Goal: Information Seeking & Learning: Learn about a topic

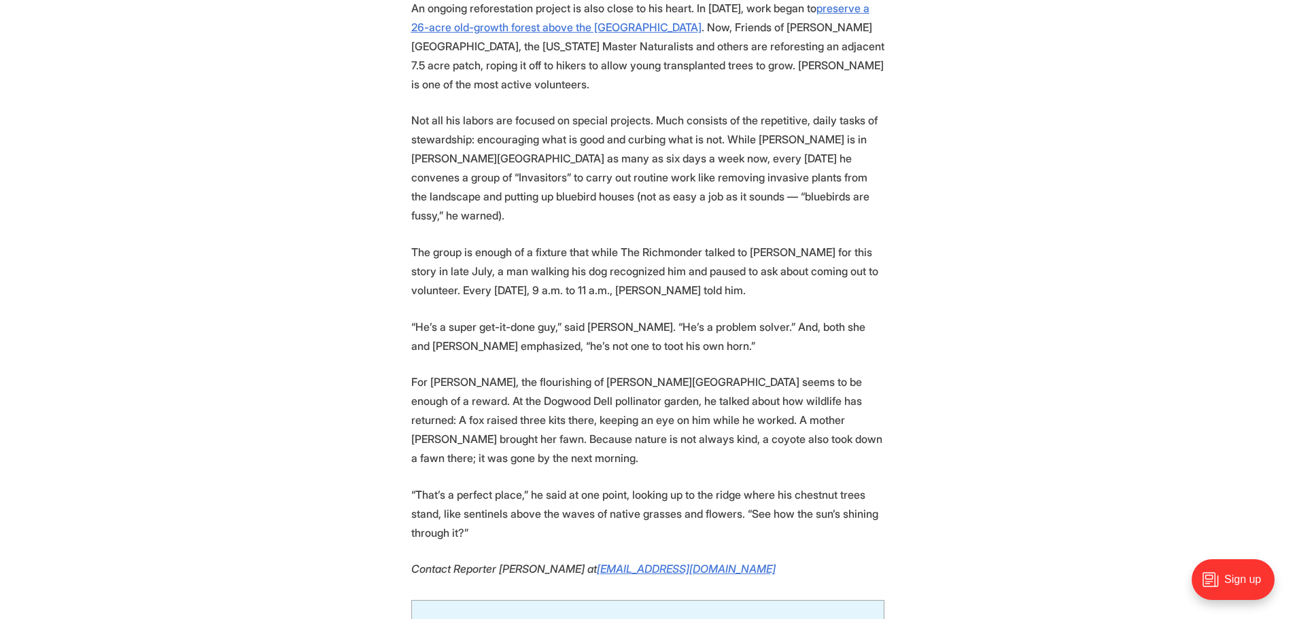
scroll to position [2650, 0]
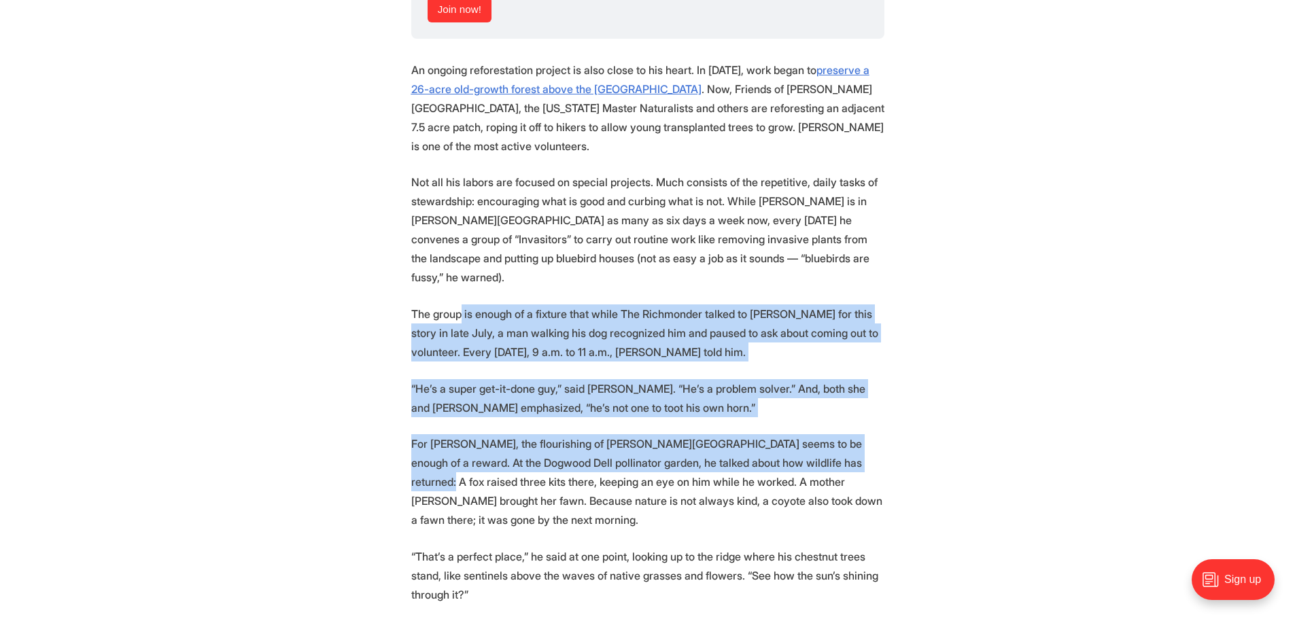
drag, startPoint x: 461, startPoint y: 118, endPoint x: 830, endPoint y: 262, distance: 396.1
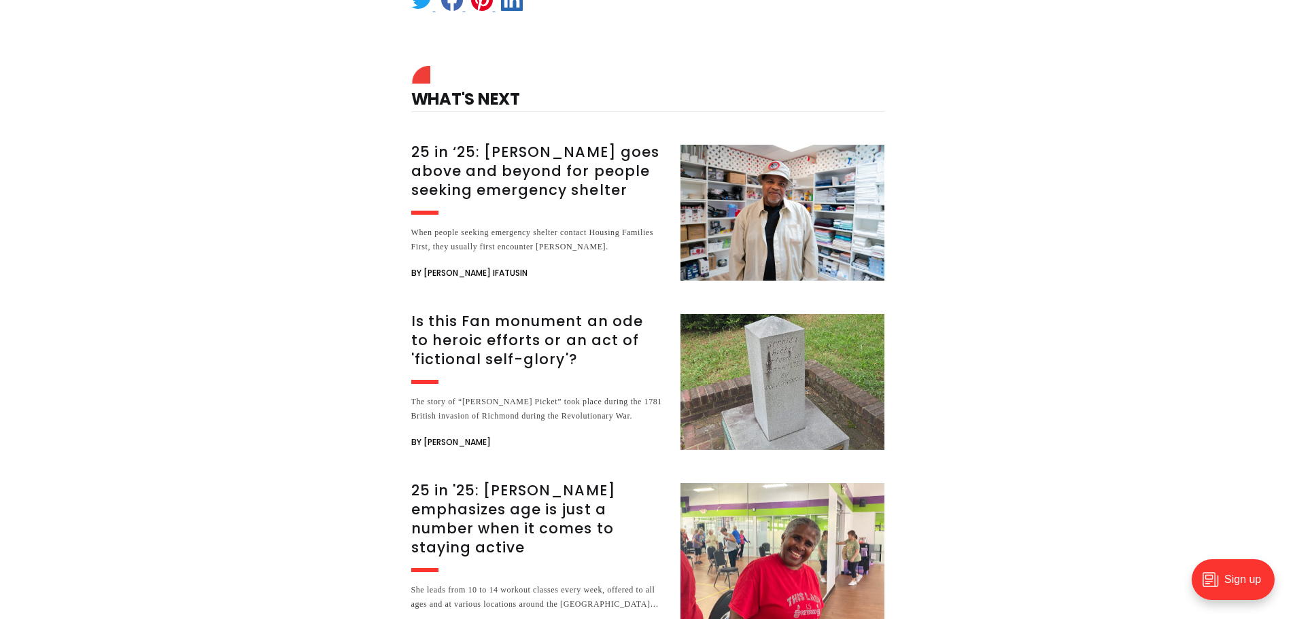
scroll to position [3398, 0]
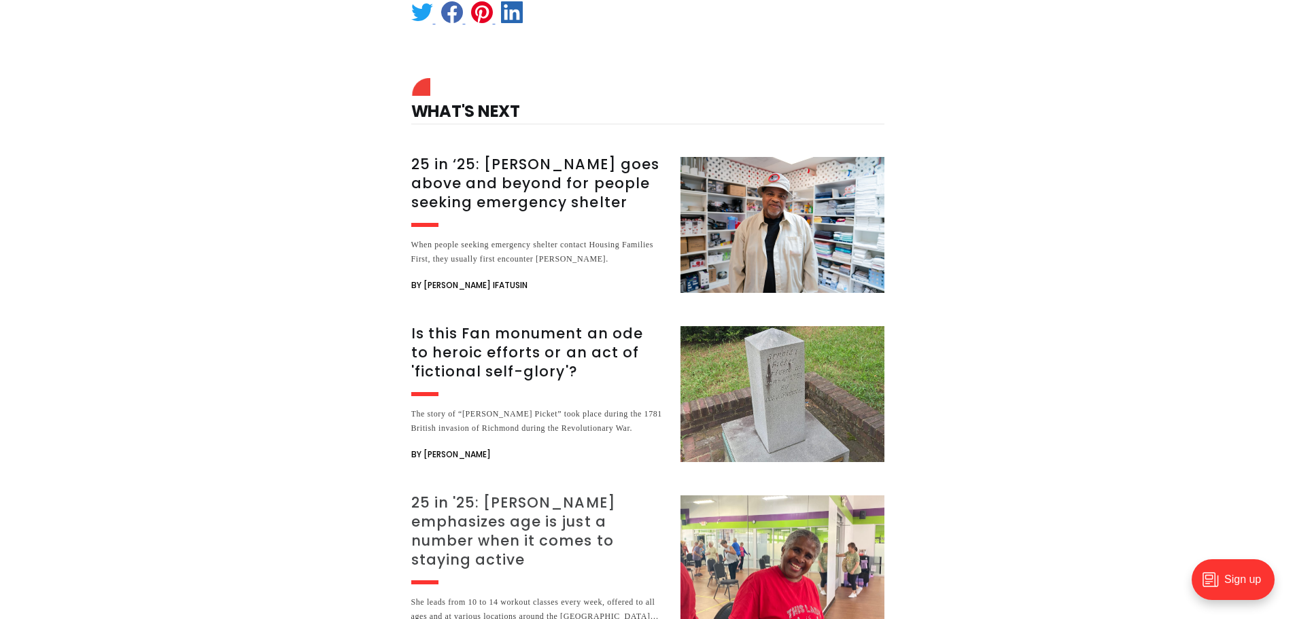
click at [483, 493] on h3 "25 in '25: [PERSON_NAME] emphasizes age is just a number when it comes to stayi…" at bounding box center [537, 531] width 253 height 76
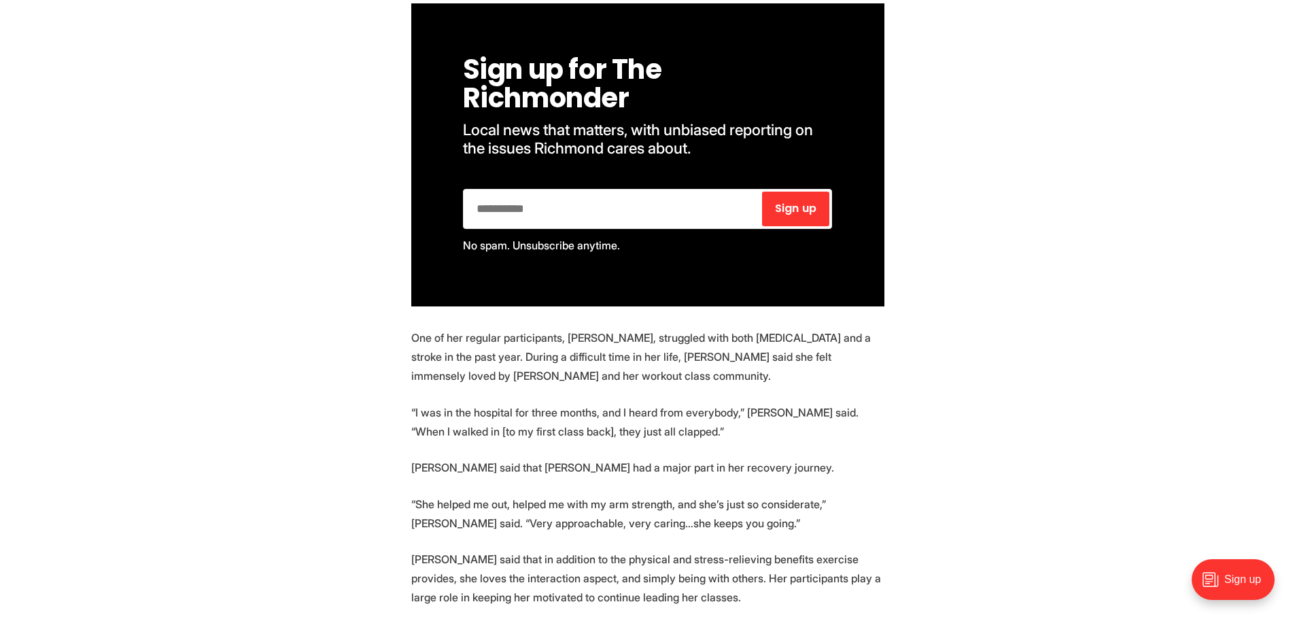
scroll to position [2039, 0]
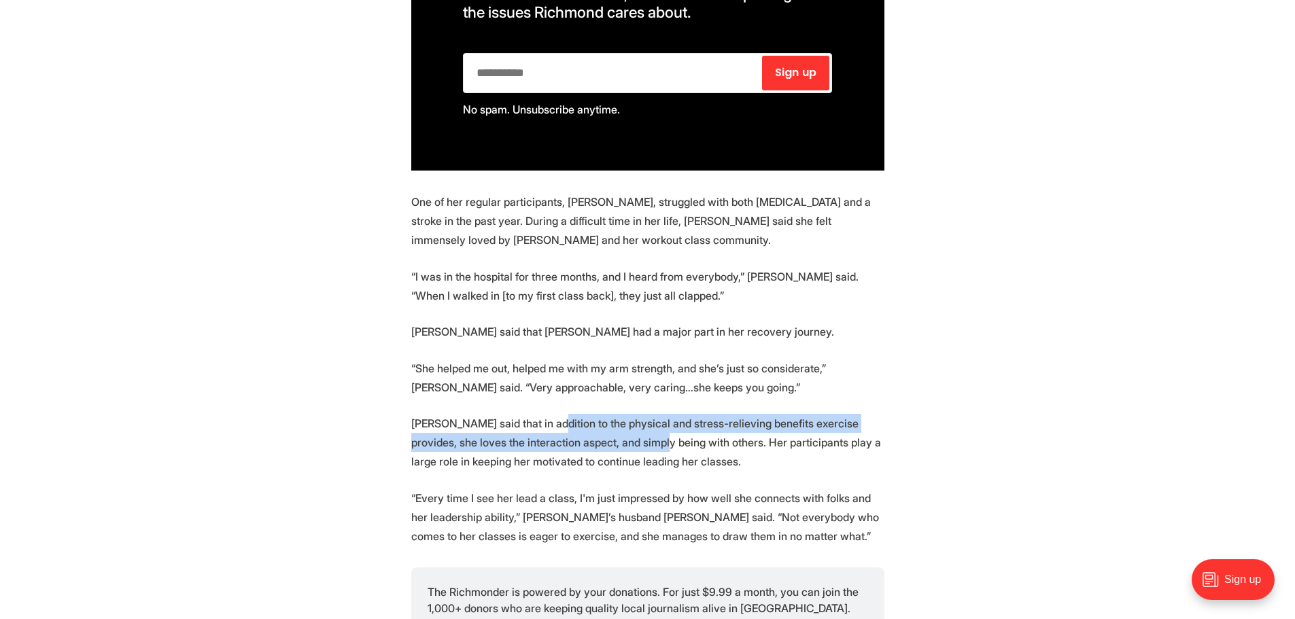
drag, startPoint x: 543, startPoint y: 391, endPoint x: 618, endPoint y: 414, distance: 78.2
click at [618, 414] on p "Fleisher said that in addition to the physical and stress-relieving benefits ex…" at bounding box center [647, 442] width 473 height 57
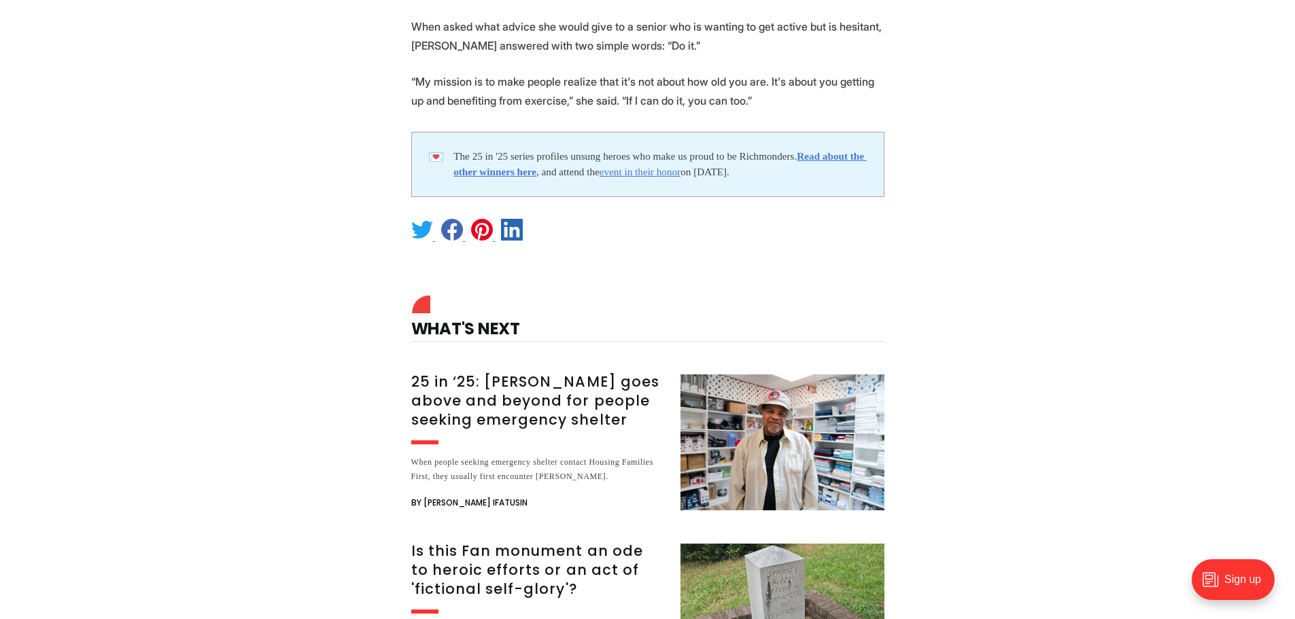
scroll to position [3806, 0]
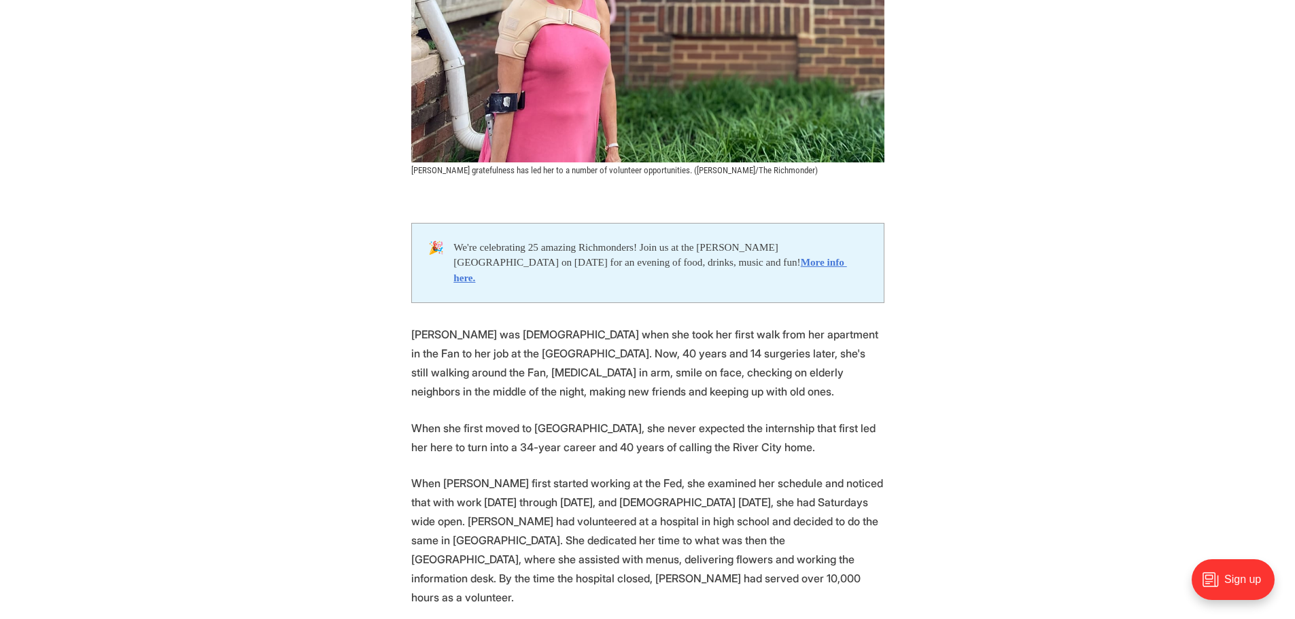
scroll to position [476, 0]
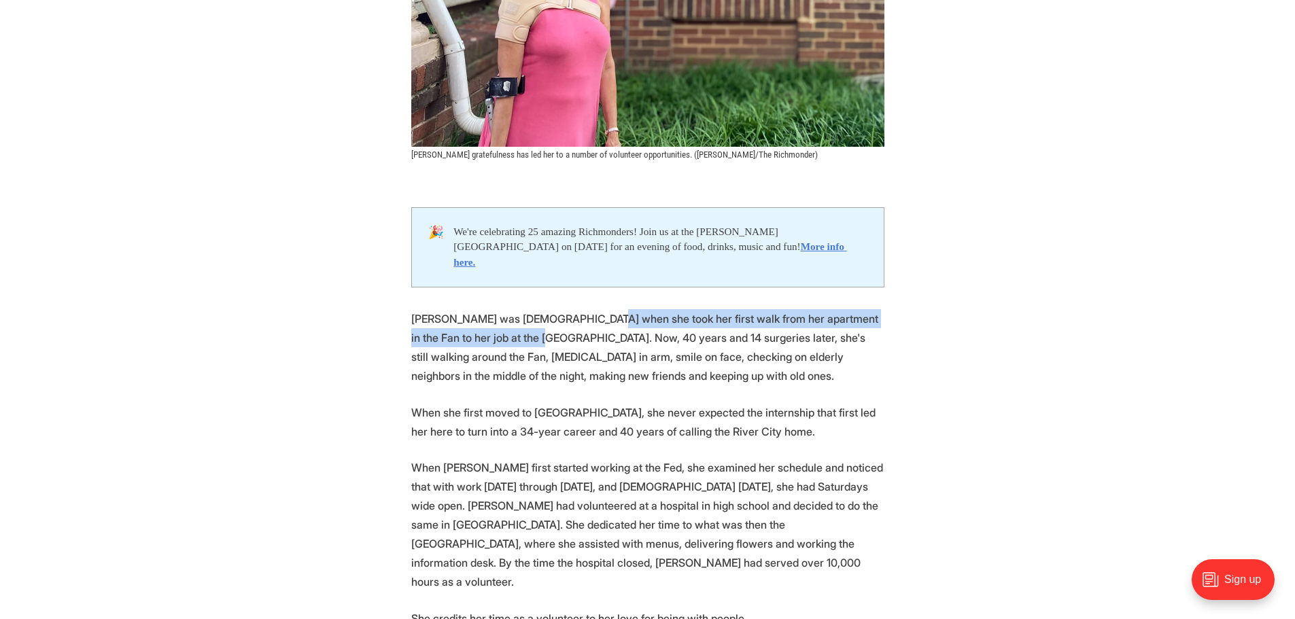
drag, startPoint x: 581, startPoint y: 304, endPoint x: 495, endPoint y: 319, distance: 86.8
click at [495, 319] on p "[PERSON_NAME] was [DEMOGRAPHIC_DATA] when she took her first walk from her apar…" at bounding box center [647, 347] width 473 height 76
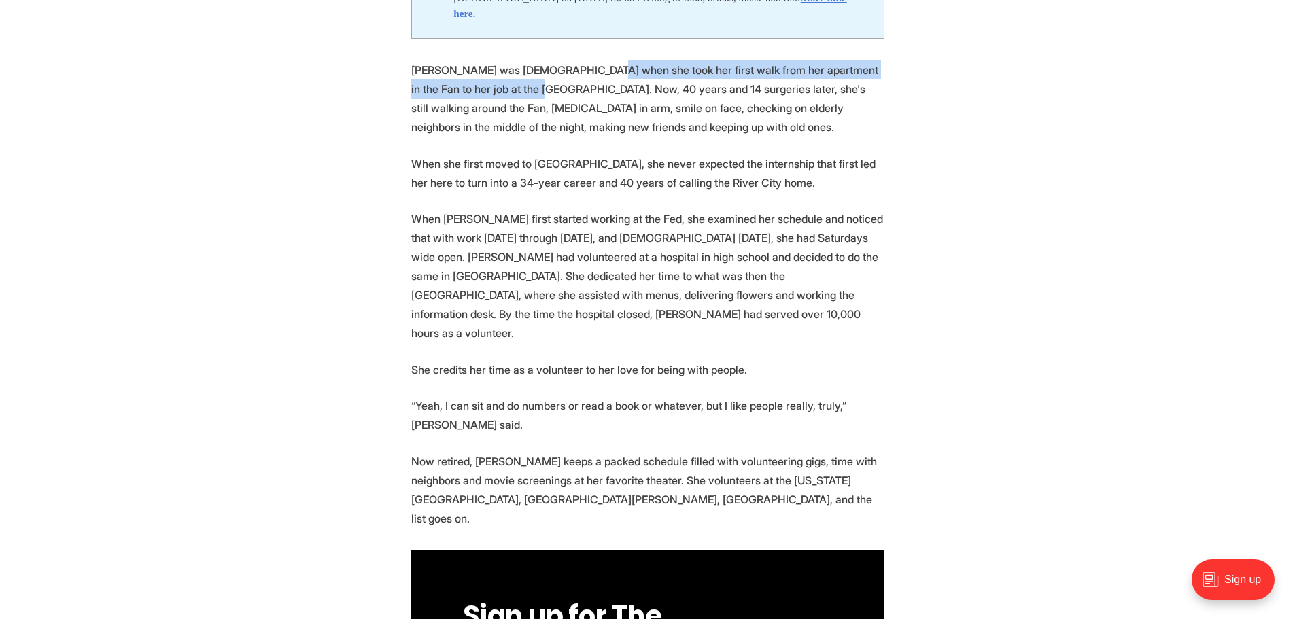
scroll to position [748, 0]
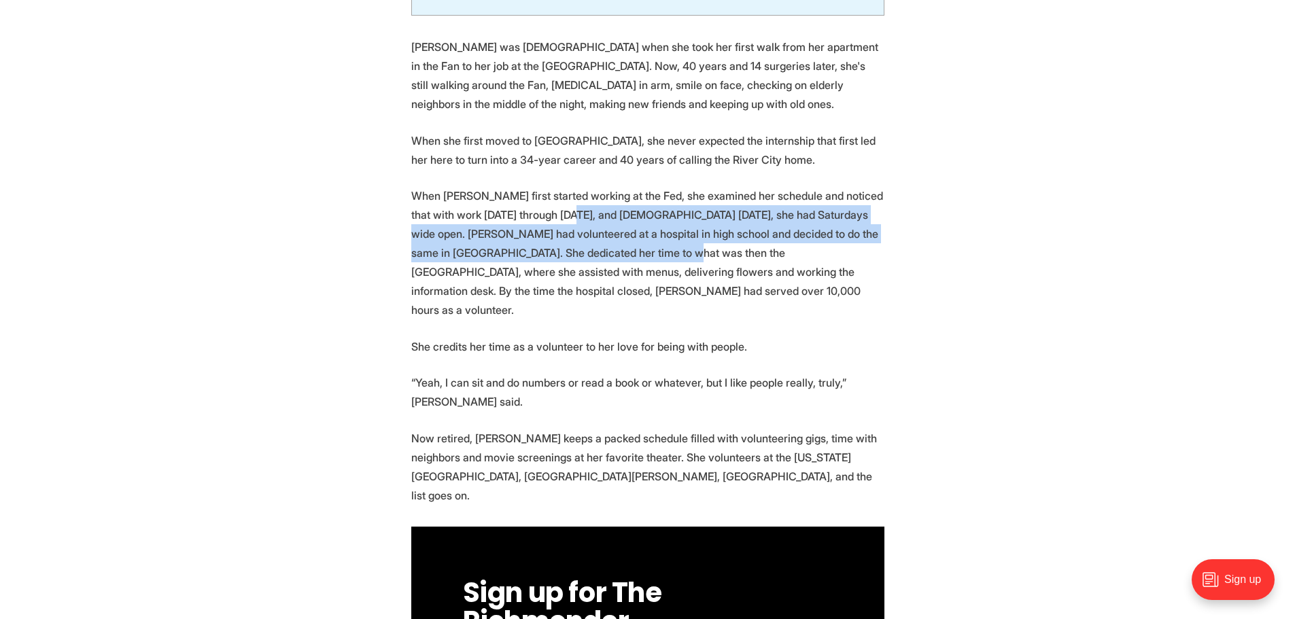
drag, startPoint x: 572, startPoint y: 198, endPoint x: 638, endPoint y: 240, distance: 78.8
click at [638, 240] on p "When [PERSON_NAME] first started working at the Fed, she examined her schedule …" at bounding box center [647, 252] width 473 height 133
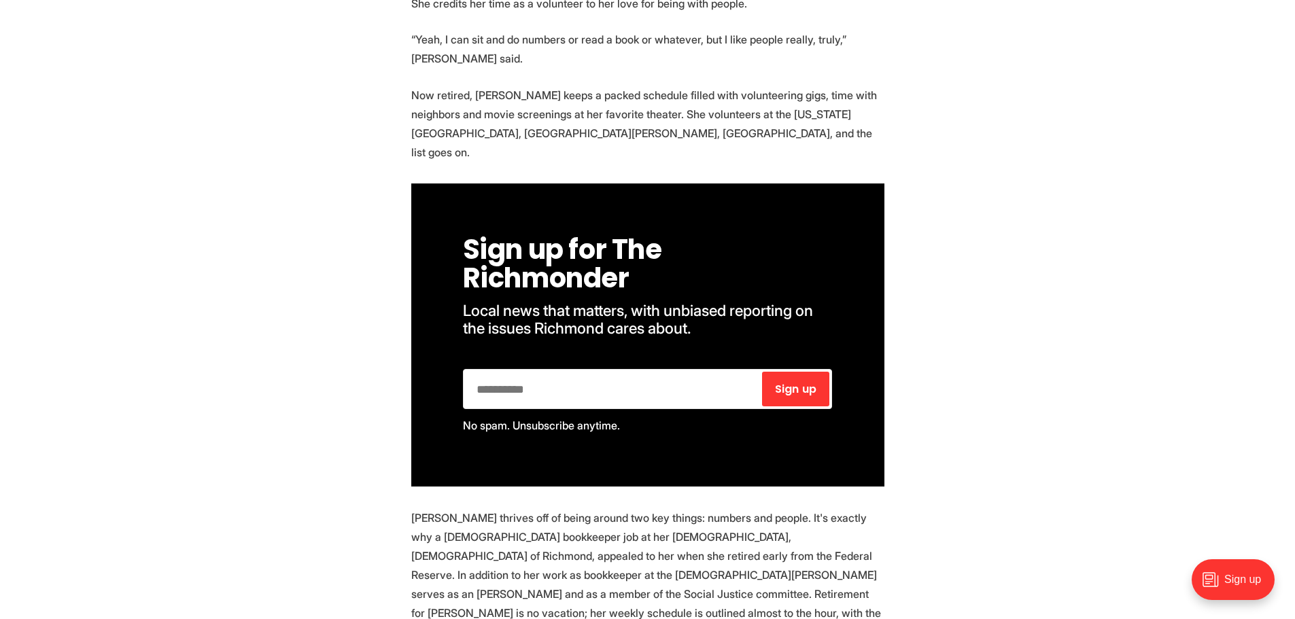
scroll to position [1291, 0]
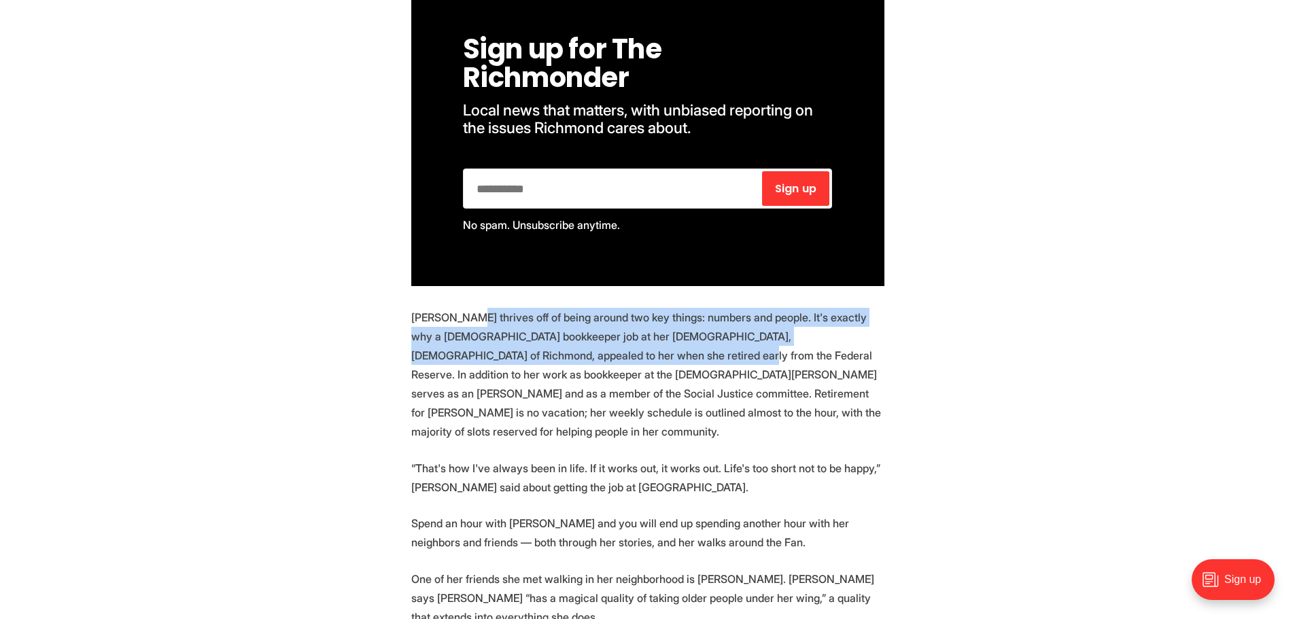
drag, startPoint x: 461, startPoint y: 263, endPoint x: 569, endPoint y: 311, distance: 118.3
click at [569, 311] on p "[PERSON_NAME] thrives off of being around two key things: numbers and people. I…" at bounding box center [647, 374] width 473 height 133
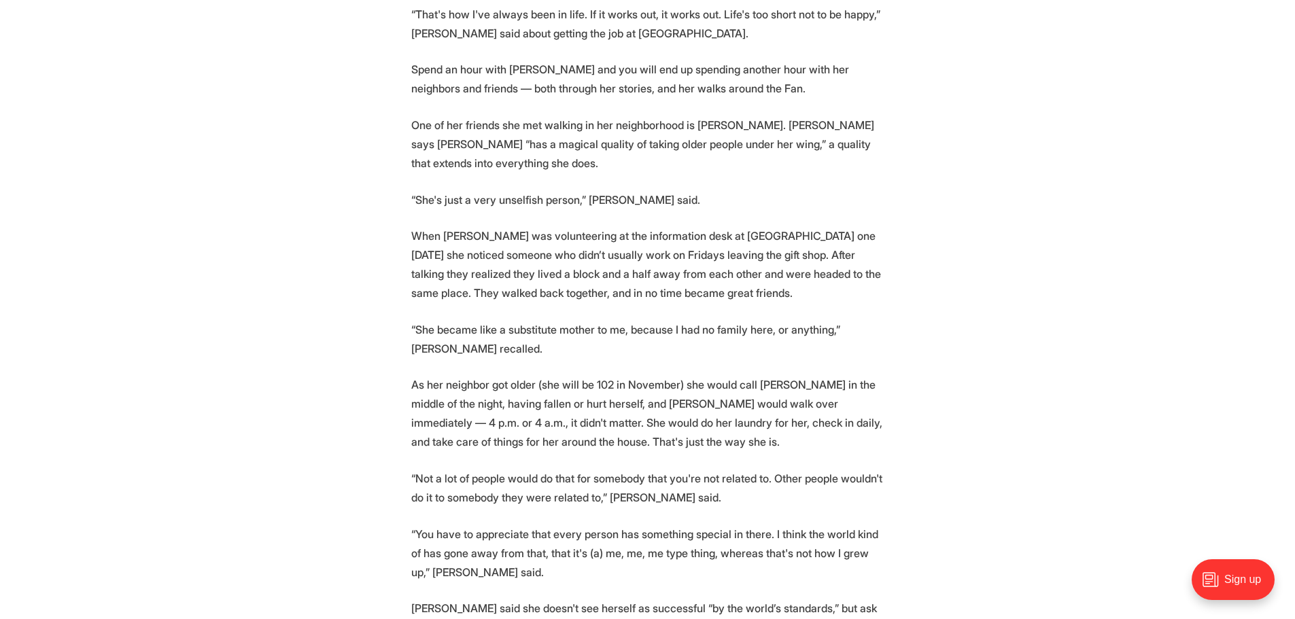
scroll to position [1767, 0]
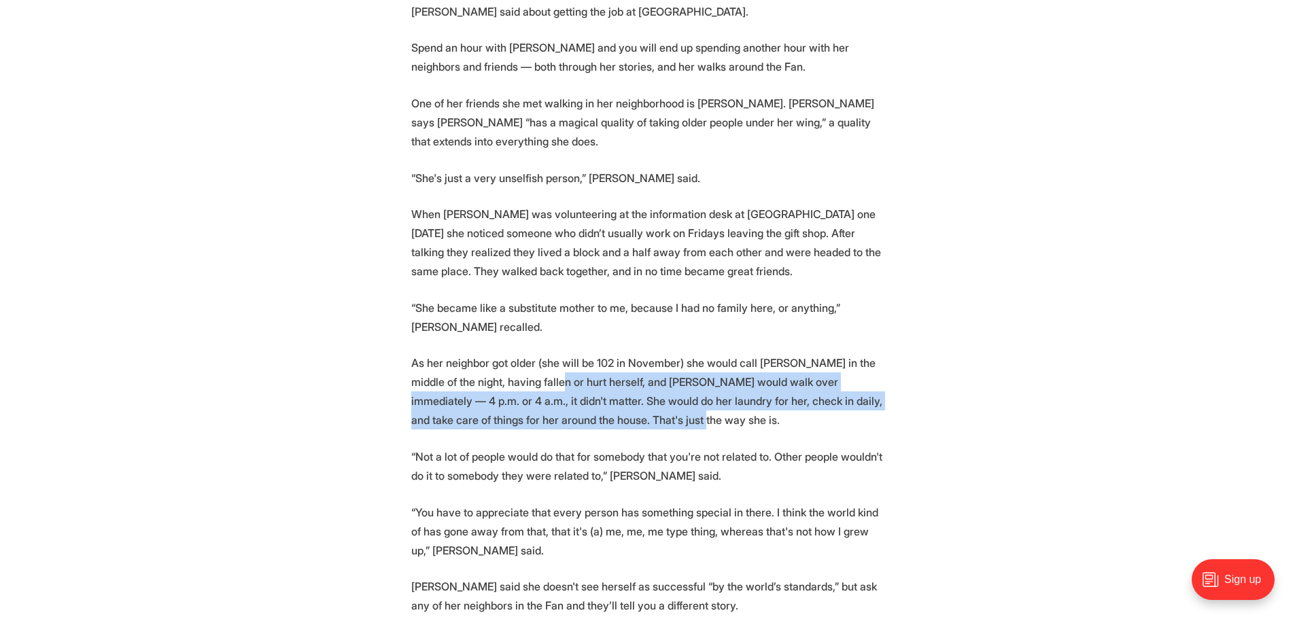
drag, startPoint x: 533, startPoint y: 310, endPoint x: 637, endPoint y: 349, distance: 111.0
click at [637, 353] on p "As her neighbor got older (she will be 102 in November) she would call [PERSON_…" at bounding box center [647, 391] width 473 height 76
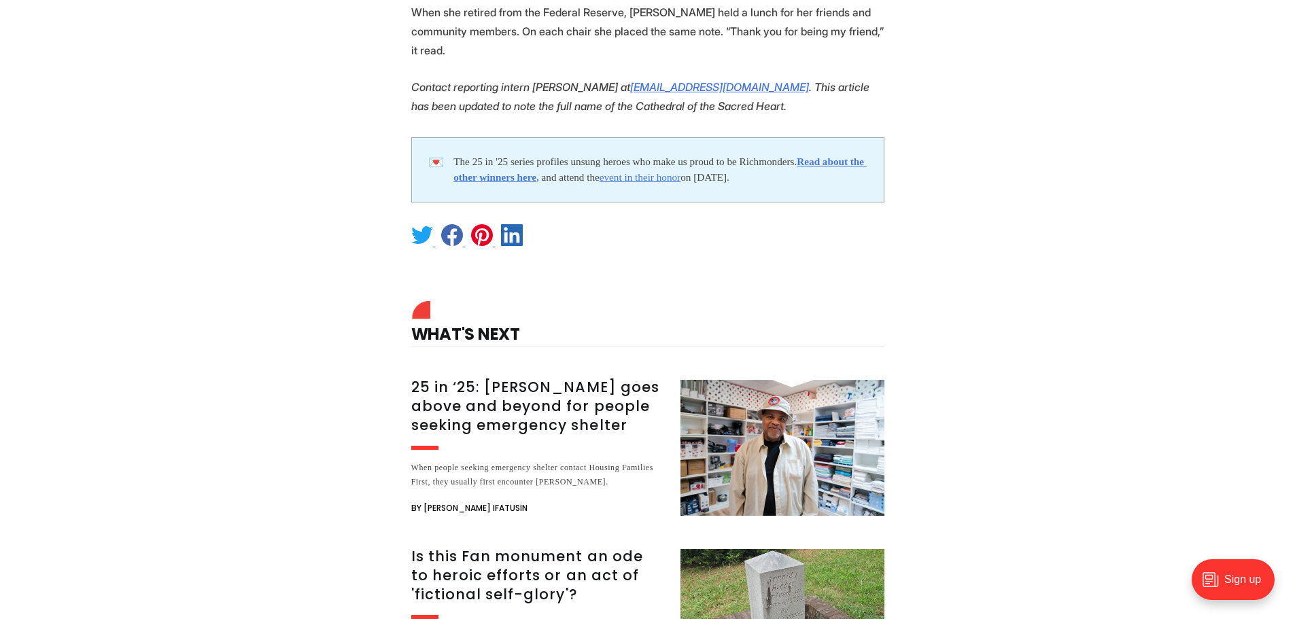
scroll to position [3126, 0]
